Goal: Task Accomplishment & Management: Use online tool/utility

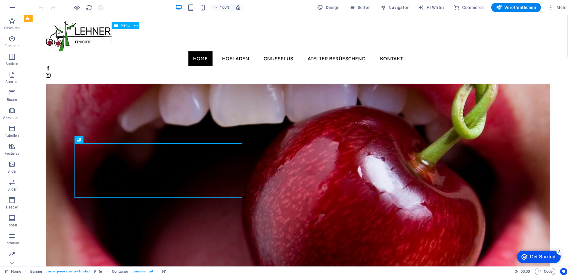
click at [352, 51] on nav "Home Hofladen GnussPlus Atelier Berüeschend Kontakt" at bounding box center [298, 58] width 504 height 14
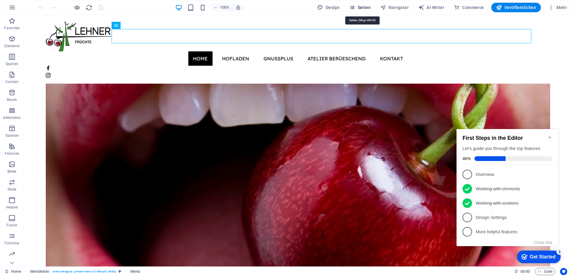
click at [363, 8] on span "Seiten" at bounding box center [360, 7] width 22 height 6
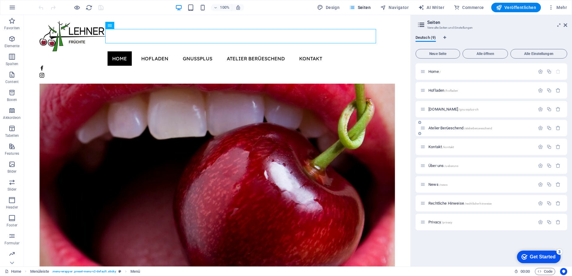
click at [441, 130] on div "Atelier Berüeschend /atelierberueeschend" at bounding box center [477, 128] width 115 height 7
click at [441, 127] on span "Atelier Berüeschend /atelierberueeschend" at bounding box center [460, 128] width 64 height 4
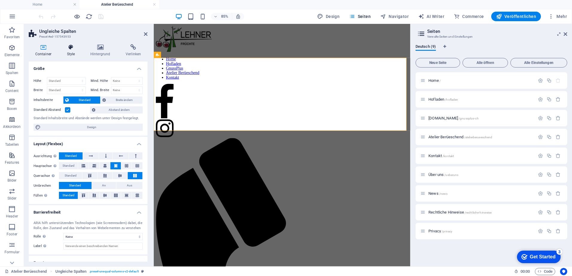
click at [68, 48] on icon at bounding box center [70, 47] width 21 height 6
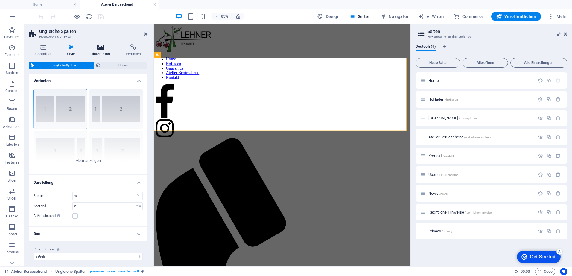
click at [102, 47] on icon at bounding box center [100, 47] width 33 height 6
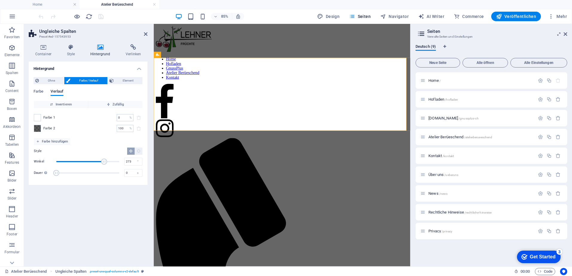
click at [80, 80] on span "Farbe / Verlauf" at bounding box center [88, 80] width 33 height 7
click at [38, 128] on span at bounding box center [37, 128] width 7 height 7
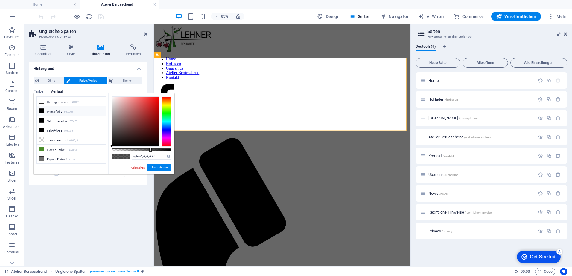
click at [38, 128] on li "Schriftfarbe #000000" at bounding box center [71, 131] width 69 height 10
click at [167, 103] on div at bounding box center [167, 122] width 10 height 50
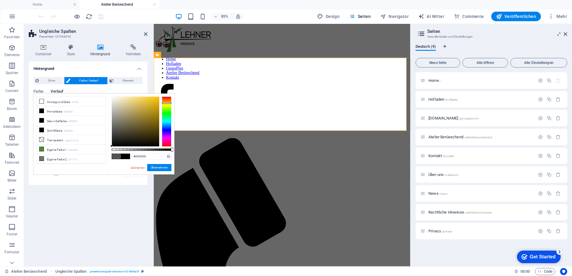
click at [168, 100] on div at bounding box center [167, 122] width 10 height 50
click at [167, 107] on div at bounding box center [167, 122] width 10 height 50
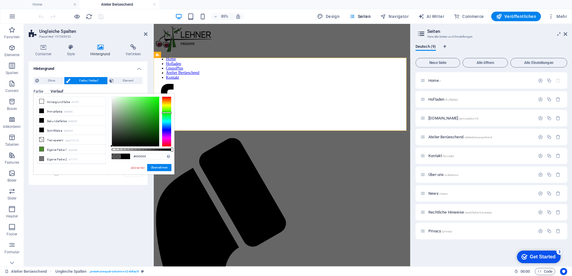
click at [167, 113] on div at bounding box center [167, 122] width 10 height 50
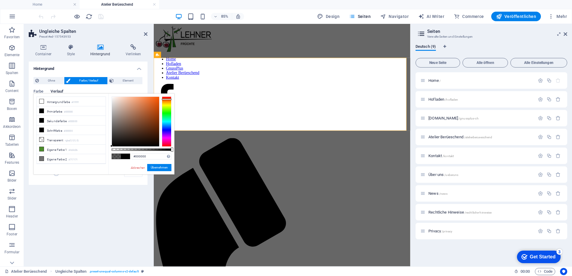
click at [166, 99] on div at bounding box center [167, 122] width 10 height 50
click at [126, 119] on div at bounding box center [135, 122] width 47 height 50
click at [132, 120] on div at bounding box center [135, 122] width 47 height 50
click at [133, 116] on div at bounding box center [135, 122] width 47 height 50
click at [165, 103] on div at bounding box center [167, 122] width 10 height 50
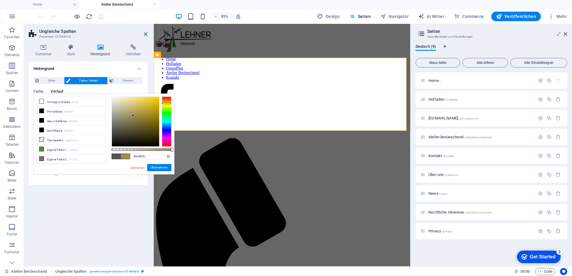
click at [165, 101] on div at bounding box center [167, 122] width 10 height 50
click at [132, 109] on div at bounding box center [135, 122] width 47 height 50
click at [155, 167] on button "Übernehmen" at bounding box center [159, 167] width 24 height 7
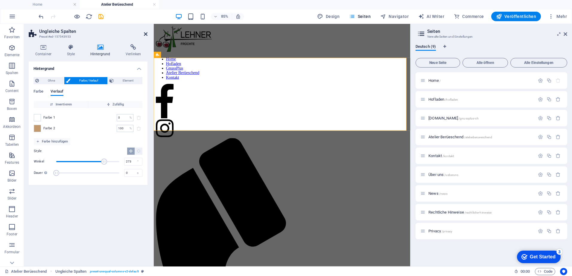
click at [146, 36] on icon at bounding box center [146, 34] width 4 height 5
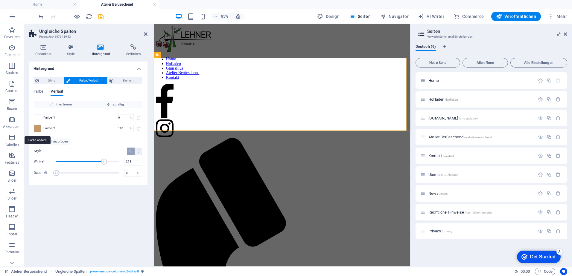
click at [38, 130] on span at bounding box center [37, 128] width 7 height 7
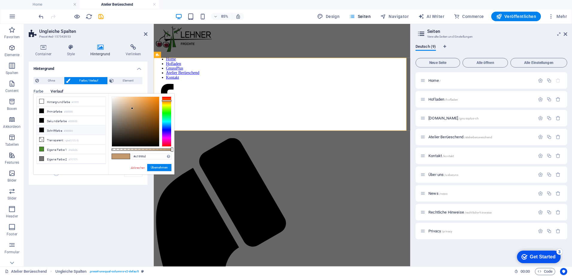
click at [38, 130] on li "Schriftfarbe #000000" at bounding box center [71, 131] width 69 height 10
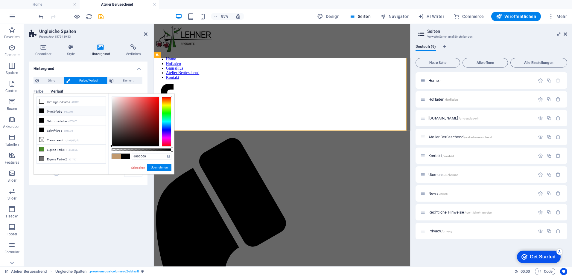
click at [166, 104] on div at bounding box center [167, 122] width 10 height 50
click at [166, 106] on div at bounding box center [167, 122] width 10 height 50
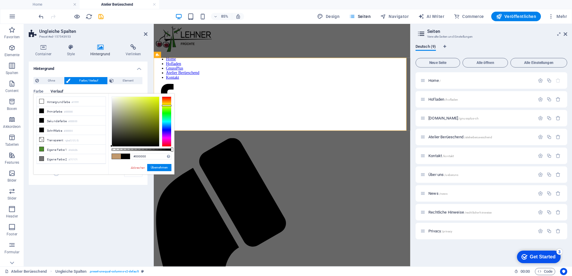
click at [127, 158] on span at bounding box center [125, 156] width 9 height 5
click at [127, 157] on span at bounding box center [125, 156] width 9 height 5
drag, startPoint x: 172, startPoint y: 149, endPoint x: 102, endPoint y: 151, distance: 69.7
click at [102, 151] on div "less Hintergrundfarbe #ffffff Primärfarbe #000000 [GEOGRAPHIC_DATA] #000000 Sch…" at bounding box center [103, 134] width 141 height 81
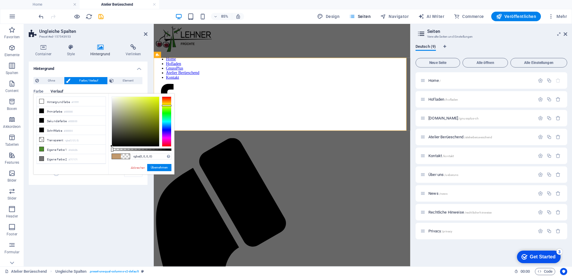
click at [128, 120] on div at bounding box center [135, 122] width 47 height 50
click at [131, 119] on div at bounding box center [135, 122] width 47 height 50
click at [131, 119] on div at bounding box center [131, 119] width 2 height 2
click at [133, 115] on div at bounding box center [135, 122] width 47 height 50
click at [133, 115] on div at bounding box center [133, 115] width 2 height 2
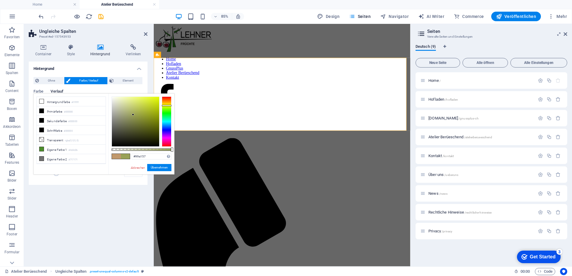
drag, startPoint x: 112, startPoint y: 149, endPoint x: 26, endPoint y: 151, distance: 86.2
click at [176, 152] on body "[DOMAIN_NAME] Home Atelier Berüeschend Favoriten Elemente Spalten Content Boxen…" at bounding box center [286, 138] width 572 height 276
click at [116, 156] on span at bounding box center [116, 156] width 9 height 5
click at [126, 157] on span at bounding box center [125, 156] width 9 height 5
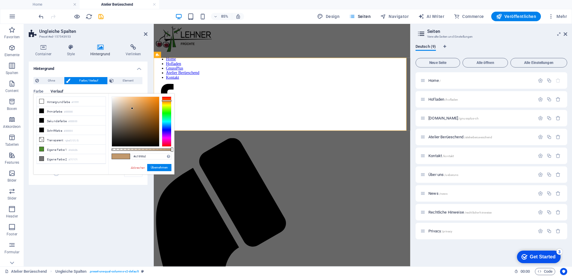
drag, startPoint x: 174, startPoint y: 150, endPoint x: 170, endPoint y: 151, distance: 4.3
click at [170, 151] on div "#c1996d Unterstützte Formate: #0852ed rgb(8, 82, 237) rgba(8, 82, 237, 90%) hsv…" at bounding box center [141, 178] width 66 height 168
drag, startPoint x: 172, startPoint y: 150, endPoint x: 26, endPoint y: 149, distance: 145.4
click at [179, 150] on body "[DOMAIN_NAME] Home Atelier Berüeschend Favoriten Elemente Spalten Content Boxen…" at bounding box center [286, 138] width 572 height 276
click at [165, 103] on div at bounding box center [167, 122] width 10 height 50
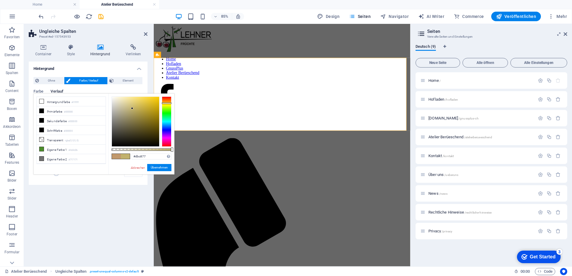
click at [133, 103] on div at bounding box center [135, 122] width 47 height 50
click at [156, 113] on div at bounding box center [135, 122] width 47 height 50
click at [145, 107] on div at bounding box center [135, 122] width 47 height 50
click at [145, 105] on div at bounding box center [135, 122] width 47 height 50
click at [139, 103] on div at bounding box center [135, 122] width 47 height 50
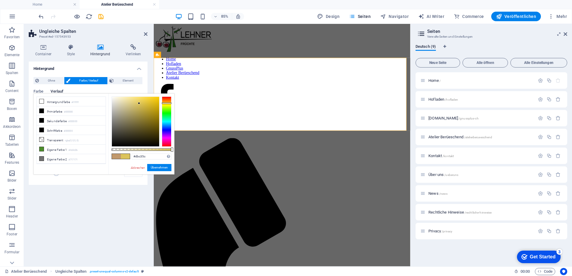
click at [166, 101] on div at bounding box center [167, 122] width 10 height 50
click at [117, 156] on span at bounding box center [116, 156] width 9 height 5
click at [138, 106] on div at bounding box center [135, 122] width 47 height 50
click at [142, 104] on div at bounding box center [135, 122] width 47 height 50
click at [124, 157] on span at bounding box center [125, 156] width 9 height 5
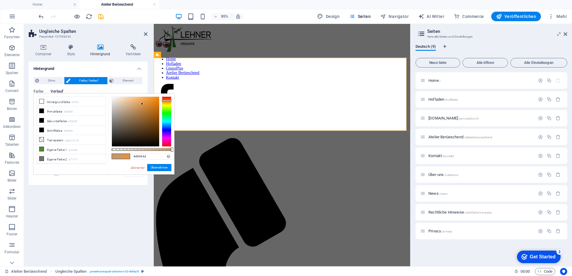
click at [117, 157] on span at bounding box center [116, 156] width 9 height 5
click at [140, 105] on div at bounding box center [135, 122] width 47 height 50
type input "#d39754"
click at [140, 105] on div at bounding box center [140, 105] width 2 height 2
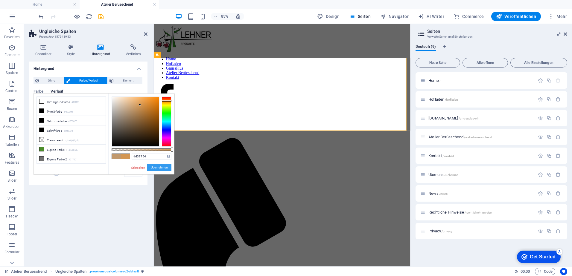
drag, startPoint x: 162, startPoint y: 167, endPoint x: 9, endPoint y: 167, distance: 152.5
click at [162, 167] on button "Übernehmen" at bounding box center [159, 167] width 24 height 7
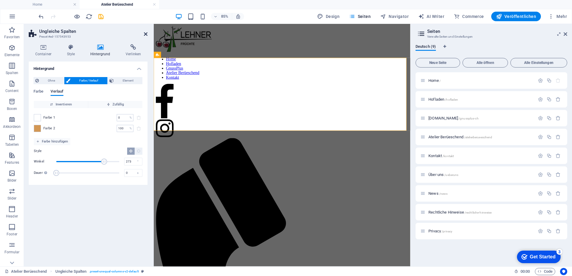
click at [145, 34] on icon at bounding box center [146, 34] width 4 height 5
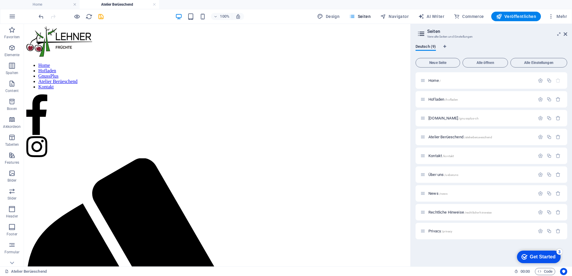
click at [567, 33] on aside "Seiten Verwalte Seiten und Einstellungen Deutsch (9) Neue Seite Alle öffnen All…" at bounding box center [491, 145] width 162 height 243
drag, startPoint x: 565, startPoint y: 33, endPoint x: 541, endPoint y: 10, distance: 33.8
click at [565, 33] on icon at bounding box center [565, 34] width 4 height 5
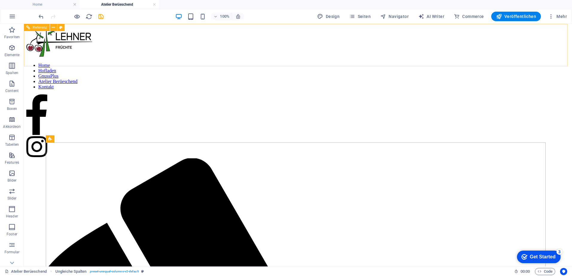
click at [91, 38] on figure at bounding box center [297, 42] width 543 height 32
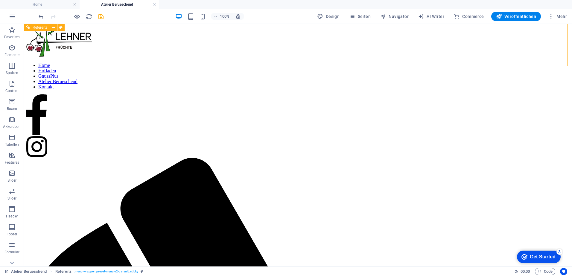
click at [91, 38] on figure at bounding box center [297, 42] width 543 height 32
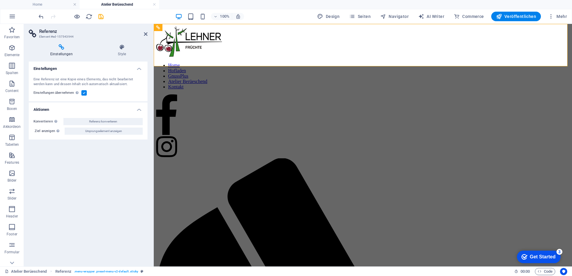
click at [147, 34] on aside "Referenz Element #ed-157543944 Einstellungen Style Einstellungen Eine Referenz …" at bounding box center [89, 145] width 130 height 243
click at [146, 34] on icon at bounding box center [146, 34] width 4 height 5
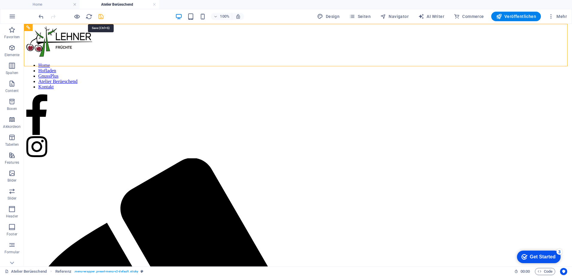
click at [100, 16] on icon "save" at bounding box center [101, 16] width 7 height 7
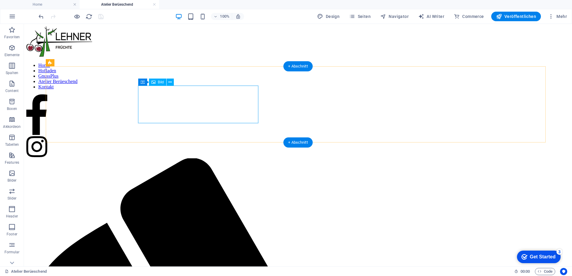
select select "px"
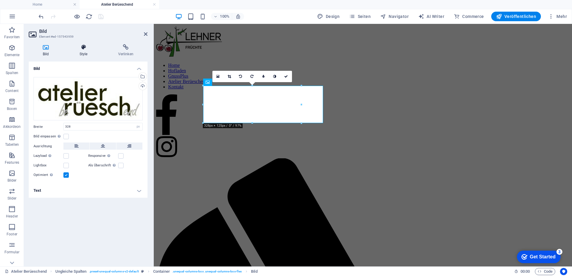
click at [85, 46] on icon at bounding box center [84, 47] width 36 height 6
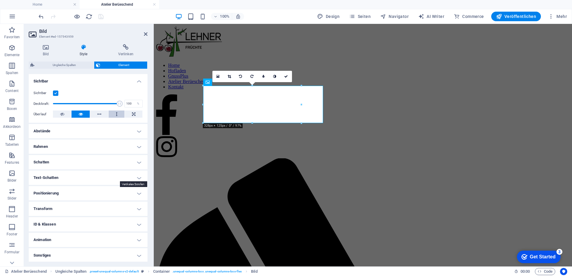
scroll to position [65, 0]
drag, startPoint x: 117, startPoint y: 102, endPoint x: 70, endPoint y: 101, distance: 47.0
click at [70, 101] on span at bounding box center [71, 103] width 6 height 6
type input "100"
drag, startPoint x: 70, startPoint y: 101, endPoint x: 126, endPoint y: 103, distance: 56.3
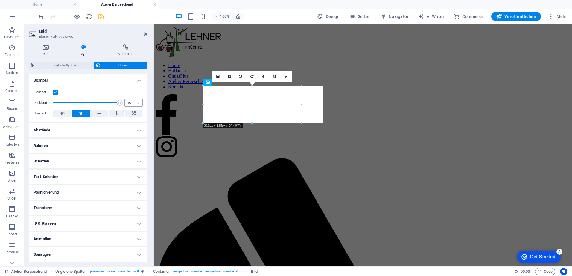
click at [126, 103] on div "Deckkraft: 100 %" at bounding box center [87, 102] width 109 height 9
click at [55, 92] on label at bounding box center [55, 92] width 5 height 5
click at [0, 0] on input "Sichtbar" at bounding box center [0, 0] width 0 height 0
click at [55, 92] on label at bounding box center [55, 92] width 5 height 5
click at [0, 0] on input "Sichtbar" at bounding box center [0, 0] width 0 height 0
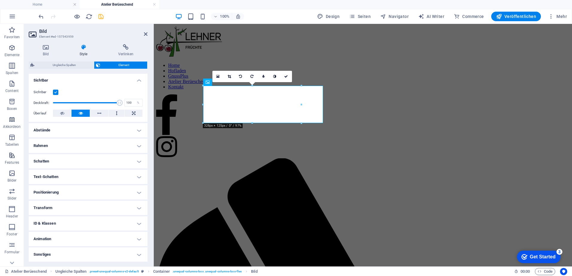
click at [55, 92] on label at bounding box center [55, 92] width 5 height 5
click at [0, 0] on input "Sichtbar" at bounding box center [0, 0] width 0 height 0
click at [55, 92] on label at bounding box center [55, 92] width 5 height 5
click at [0, 0] on input "Sichtbar" at bounding box center [0, 0] width 0 height 0
click at [55, 92] on label at bounding box center [55, 92] width 5 height 5
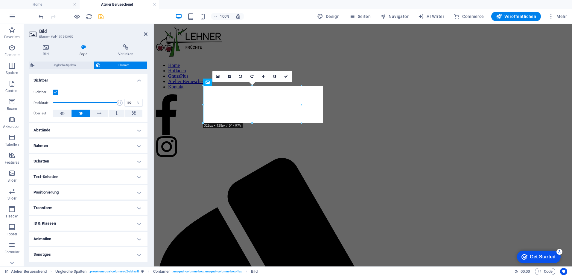
click at [0, 0] on input "Sichtbar" at bounding box center [0, 0] width 0 height 0
click at [55, 92] on label at bounding box center [55, 92] width 5 height 5
click at [0, 0] on input "Sichtbar" at bounding box center [0, 0] width 0 height 0
click at [55, 92] on label at bounding box center [55, 92] width 5 height 5
click at [0, 0] on input "Sichtbar" at bounding box center [0, 0] width 0 height 0
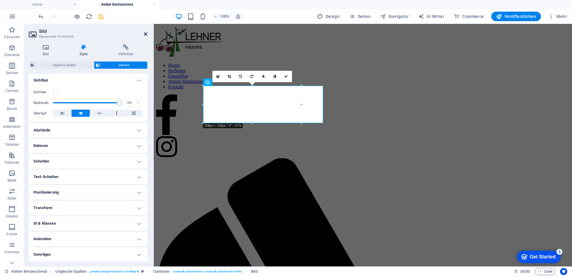
click at [145, 34] on icon at bounding box center [146, 34] width 4 height 5
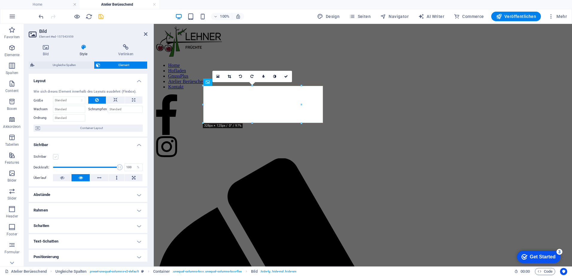
click at [55, 157] on label at bounding box center [55, 156] width 5 height 5
click at [0, 0] on input "Sichtbar" at bounding box center [0, 0] width 0 height 0
click at [48, 49] on icon at bounding box center [46, 47] width 34 height 6
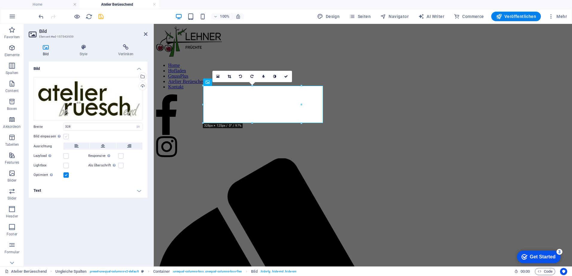
click at [66, 136] on label at bounding box center [65, 136] width 5 height 5
click at [0, 0] on input "Bild einpassen Bild automatisch anhand einer fixen Breite und Höhe einpassen" at bounding box center [0, 0] width 0 height 0
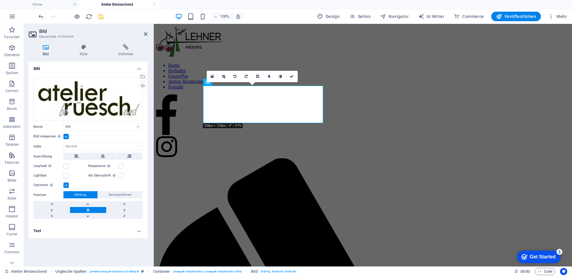
click at [66, 136] on label at bounding box center [65, 136] width 5 height 5
click at [0, 0] on input "Bild einpassen Bild automatisch anhand einer fixen Breite und Höhe einpassen" at bounding box center [0, 0] width 0 height 0
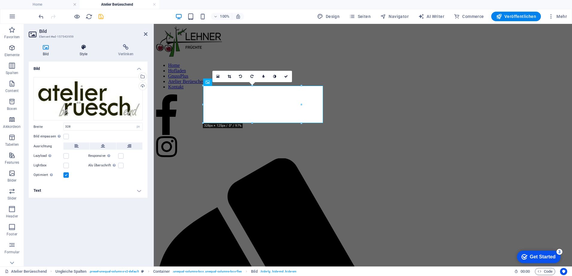
click at [83, 46] on icon at bounding box center [84, 47] width 36 height 6
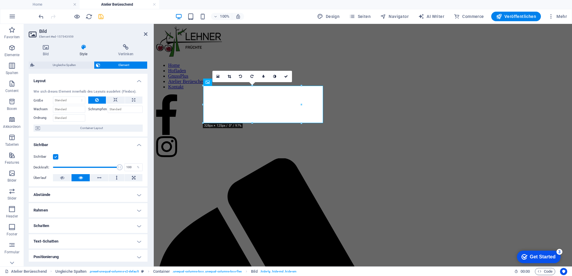
click at [127, 66] on span "Element" at bounding box center [123, 65] width 43 height 7
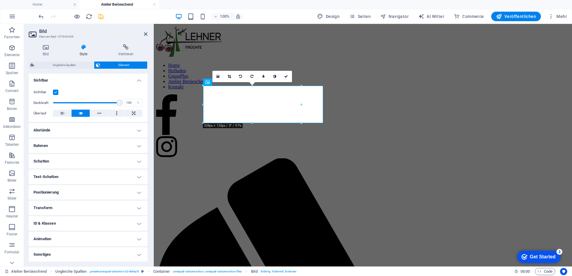
click at [129, 237] on h4 "Animation" at bounding box center [88, 239] width 119 height 14
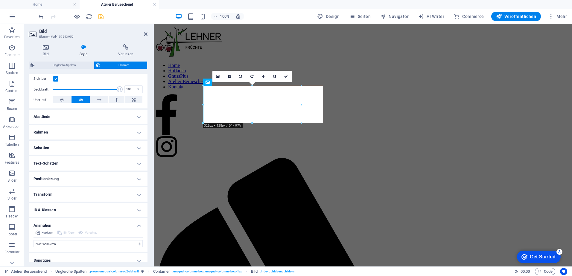
scroll to position [84, 0]
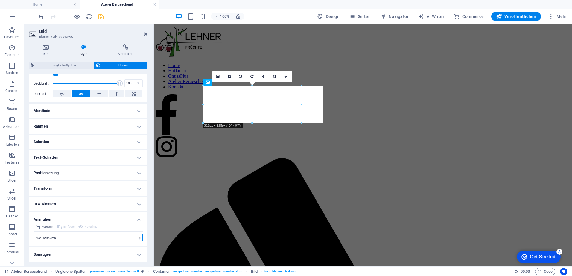
click at [137, 238] on select "Nicht animieren Ein- & Ausblenden Auf- & Zuklappen Rein- & Rauszoomen Von links…" at bounding box center [87, 237] width 109 height 7
click at [139, 141] on h4 "Schatten" at bounding box center [88, 142] width 119 height 14
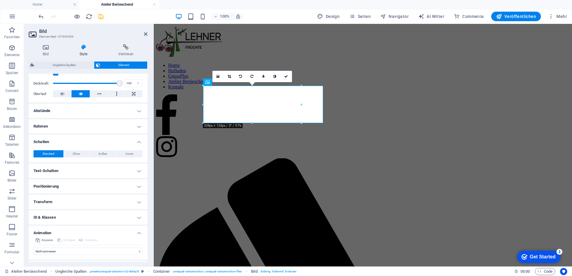
click at [139, 141] on h4 "Schatten" at bounding box center [88, 140] width 119 height 11
click at [137, 125] on h4 "Rahmen" at bounding box center [88, 126] width 119 height 14
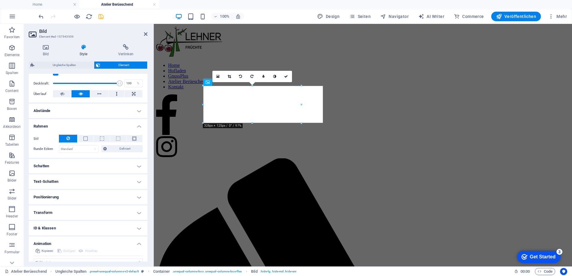
click at [137, 125] on h4 "Rahmen" at bounding box center [88, 124] width 119 height 11
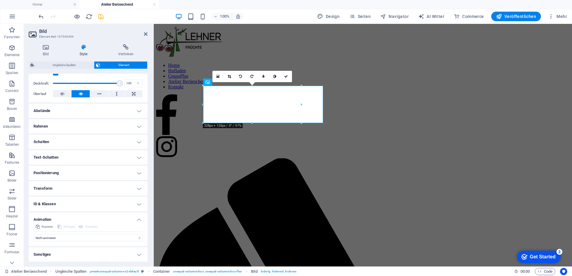
click at [138, 188] on h4 "Transform" at bounding box center [88, 189] width 119 height 14
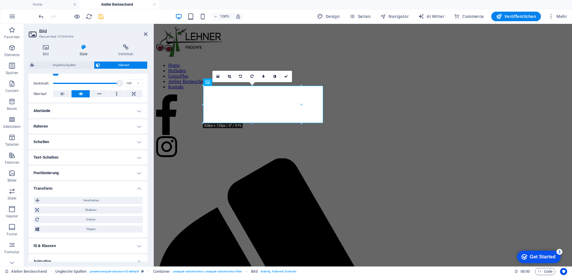
click at [137, 188] on h4 "Transform" at bounding box center [88, 187] width 119 height 11
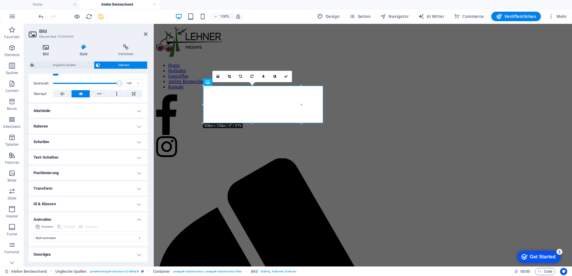
click at [49, 47] on icon at bounding box center [46, 47] width 34 height 6
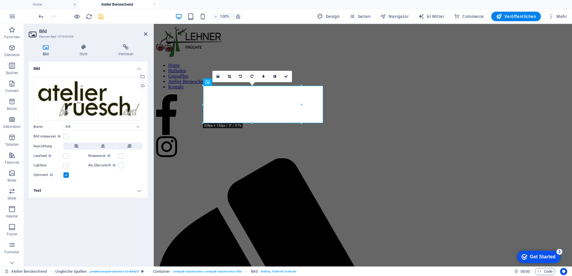
click at [66, 166] on label at bounding box center [65, 165] width 5 height 5
click at [0, 0] on input "Lightbox" at bounding box center [0, 0] width 0 height 0
click at [66, 166] on label at bounding box center [65, 165] width 5 height 5
click at [0, 0] on input "Lightbox" at bounding box center [0, 0] width 0 height 0
click at [143, 86] on div "Hochladen" at bounding box center [142, 86] width 9 height 9
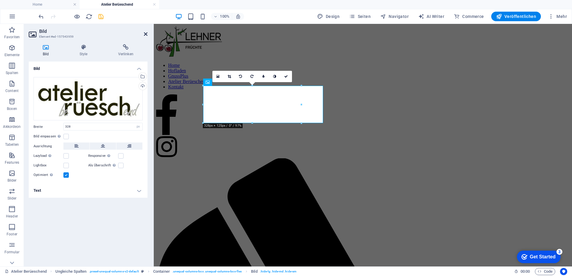
click at [145, 34] on icon at bounding box center [146, 34] width 4 height 5
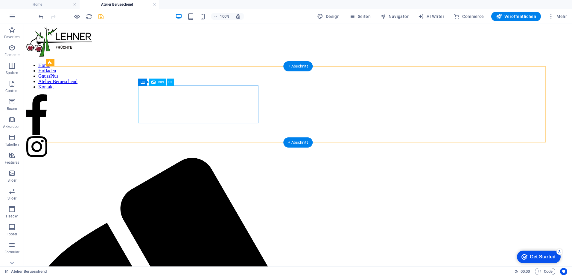
select select "px"
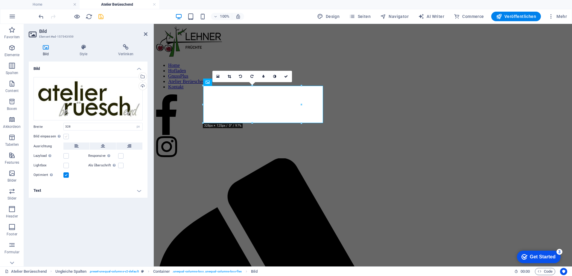
click at [65, 137] on label at bounding box center [65, 136] width 5 height 5
click at [0, 0] on input "Bild einpassen Bild automatisch anhand einer fixen Breite und Höhe einpassen" at bounding box center [0, 0] width 0 height 0
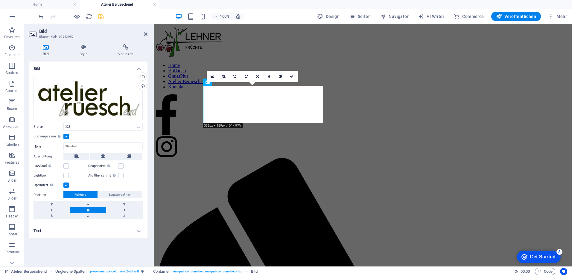
click at [65, 137] on label at bounding box center [65, 136] width 5 height 5
click at [0, 0] on input "Bild einpassen Bild automatisch anhand einer fixen Breite und Höhe einpassen" at bounding box center [0, 0] width 0 height 0
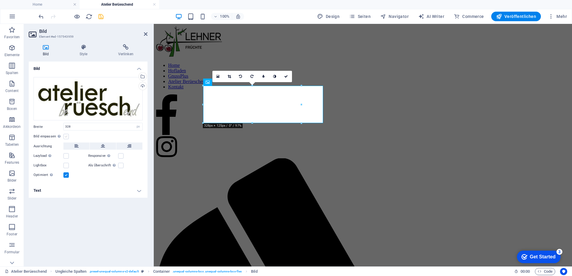
click at [65, 137] on label at bounding box center [65, 136] width 5 height 5
click at [0, 0] on input "Bild einpassen Bild automatisch anhand einer fixen Breite und Höhe einpassen" at bounding box center [0, 0] width 0 height 0
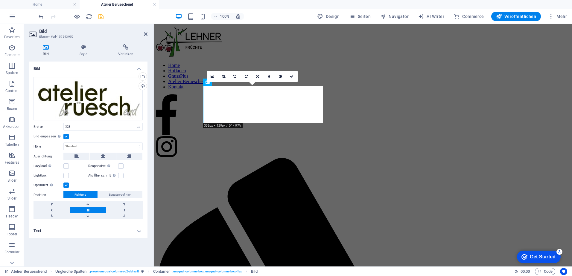
click at [65, 137] on label at bounding box center [65, 136] width 5 height 5
click at [0, 0] on input "Bild einpassen Bild automatisch anhand einer fixen Breite und Höhe einpassen" at bounding box center [0, 0] width 0 height 0
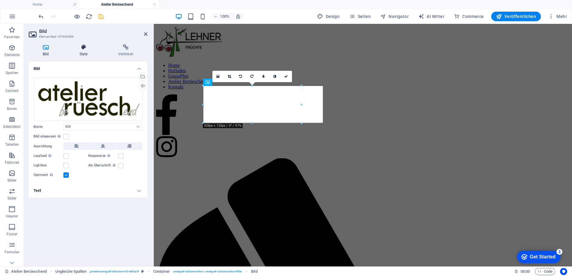
click at [84, 49] on icon at bounding box center [84, 47] width 36 height 6
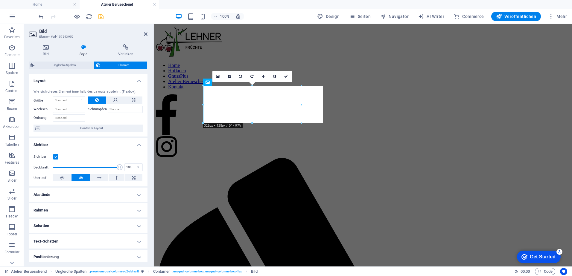
click at [141, 211] on h4 "Rahmen" at bounding box center [88, 210] width 119 height 14
click at [84, 223] on span at bounding box center [85, 223] width 4 height 4
click at [63, 243] on span at bounding box center [62, 243] width 5 height 5
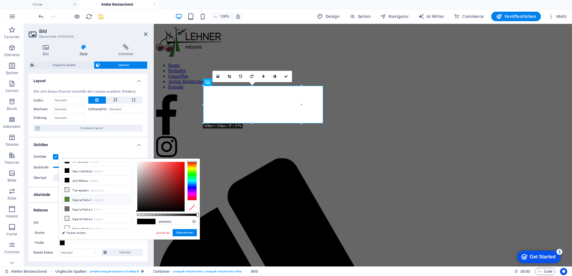
scroll to position [16, 0]
click at [193, 166] on div at bounding box center [192, 181] width 10 height 39
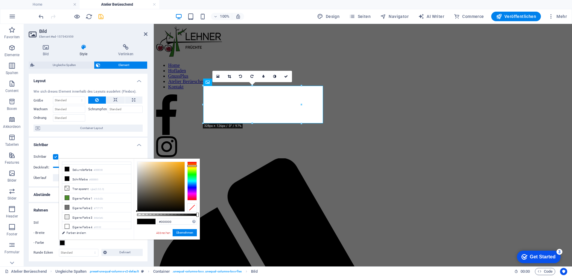
click at [162, 169] on div at bounding box center [160, 187] width 47 height 50
click at [144, 222] on span at bounding box center [141, 221] width 9 height 5
click at [151, 223] on span at bounding box center [150, 221] width 9 height 5
click at [193, 165] on div at bounding box center [192, 181] width 10 height 39
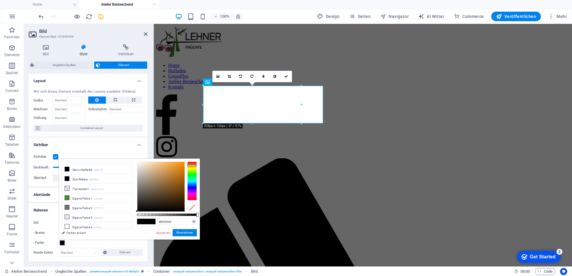
click at [167, 168] on div at bounding box center [160, 187] width 47 height 50
type input "#dd9f50"
click at [182, 232] on button "Übernehmen" at bounding box center [185, 232] width 24 height 7
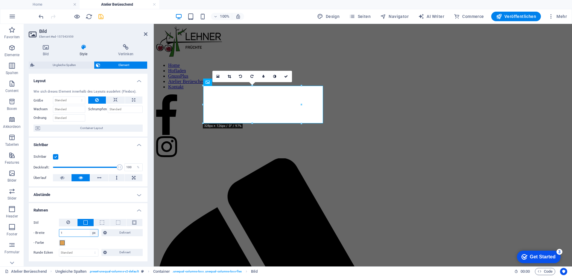
click at [94, 235] on select "auto px rem % vh vw Definiert" at bounding box center [94, 233] width 8 height 7
click at [71, 232] on input "1" at bounding box center [78, 233] width 39 height 7
type input "10"
click at [121, 235] on span "Definiert" at bounding box center [125, 232] width 32 height 7
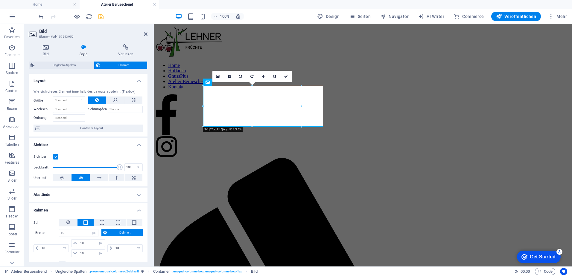
click at [119, 239] on div "- Breite 10 auto px rem % vh vw Definiert Definiert 10 auto px rem % vh vw 10 a…" at bounding box center [87, 244] width 109 height 30
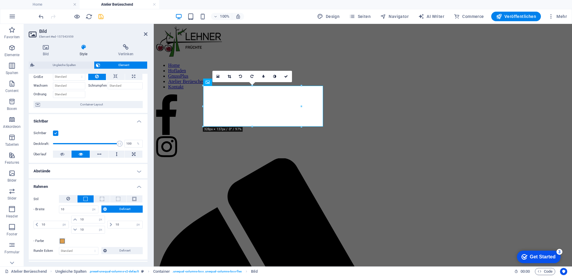
scroll to position [60, 0]
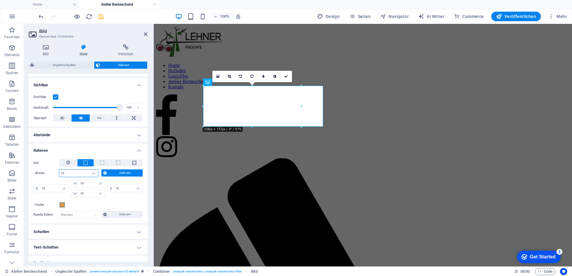
click at [86, 174] on input "10" at bounding box center [78, 173] width 39 height 7
click at [120, 162] on button at bounding box center [118, 162] width 16 height 7
click at [133, 163] on span at bounding box center [134, 163] width 4 height 4
click at [70, 165] on button at bounding box center [68, 163] width 18 height 8
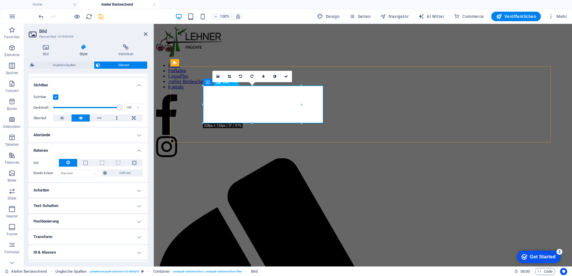
click at [42, 49] on icon at bounding box center [46, 47] width 34 height 6
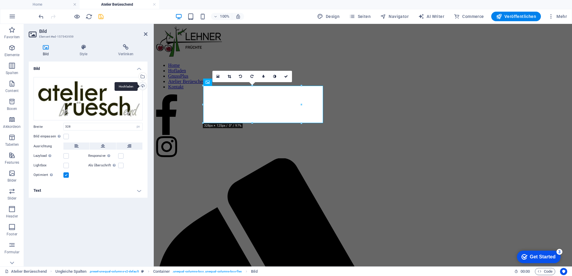
click at [143, 86] on div "Hochladen" at bounding box center [142, 86] width 9 height 9
click at [146, 35] on icon at bounding box center [146, 34] width 4 height 5
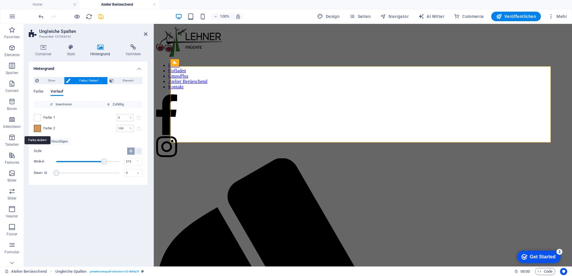
click at [38, 128] on span at bounding box center [37, 128] width 7 height 7
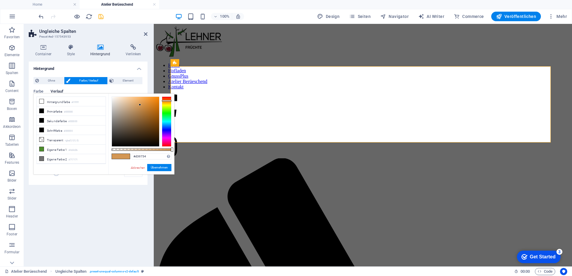
click at [38, 128] on li "Schriftfarbe #000000" at bounding box center [71, 131] width 69 height 10
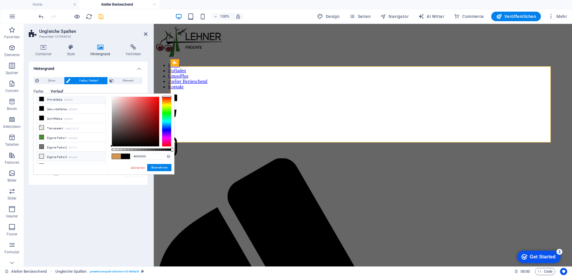
scroll to position [16, 0]
click at [118, 156] on span at bounding box center [116, 156] width 9 height 5
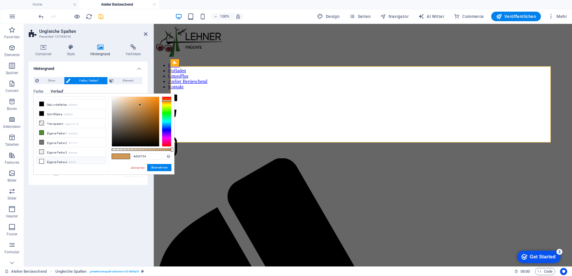
click at [57, 162] on li "Eigene Farbe 4 #ffffff" at bounding box center [71, 162] width 69 height 10
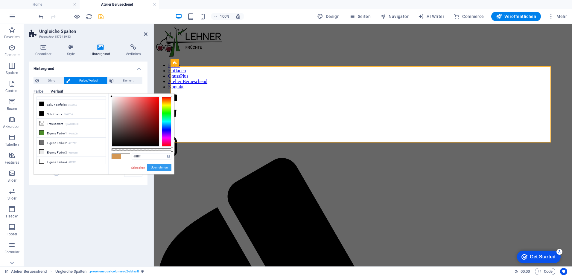
click at [158, 167] on button "Übernehmen" at bounding box center [159, 167] width 24 height 7
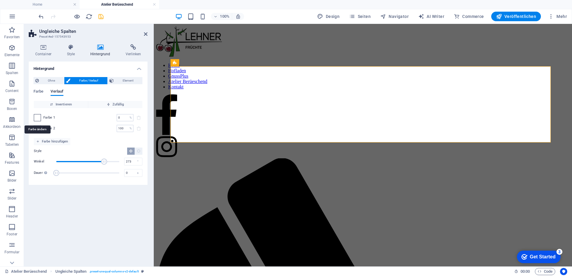
click at [37, 115] on span at bounding box center [37, 118] width 7 height 7
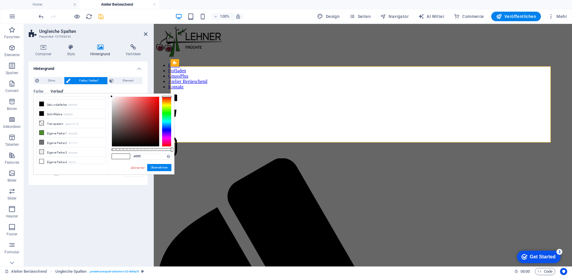
click at [117, 157] on span at bounding box center [116, 156] width 9 height 5
click at [143, 155] on input "#ffffff" at bounding box center [152, 157] width 40 height 6
type input "#d39754"
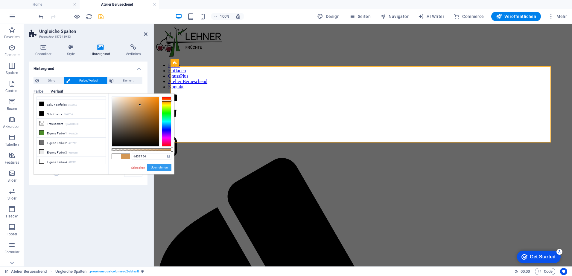
click at [154, 168] on button "Übernehmen" at bounding box center [159, 167] width 24 height 7
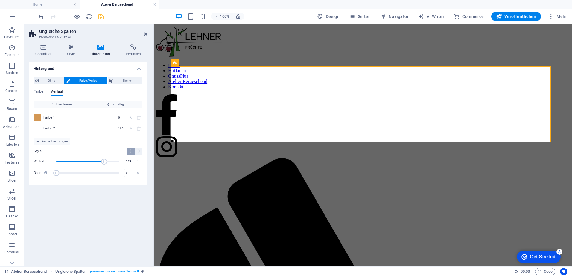
click at [144, 34] on icon at bounding box center [146, 34] width 4 height 5
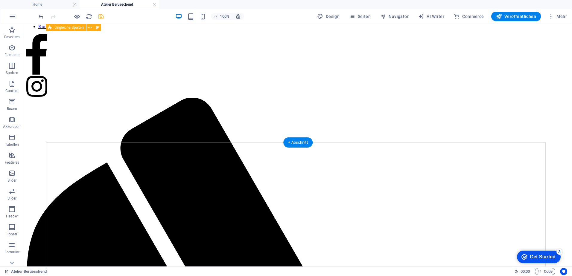
scroll to position [0, 0]
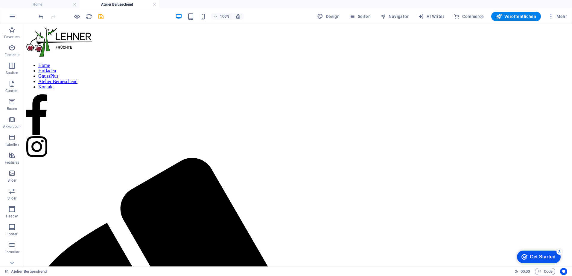
click at [100, 17] on icon "save" at bounding box center [101, 16] width 7 height 7
click at [515, 16] on span "Veröffentlichen" at bounding box center [516, 16] width 40 height 6
